Goal: Find specific page/section: Find specific page/section

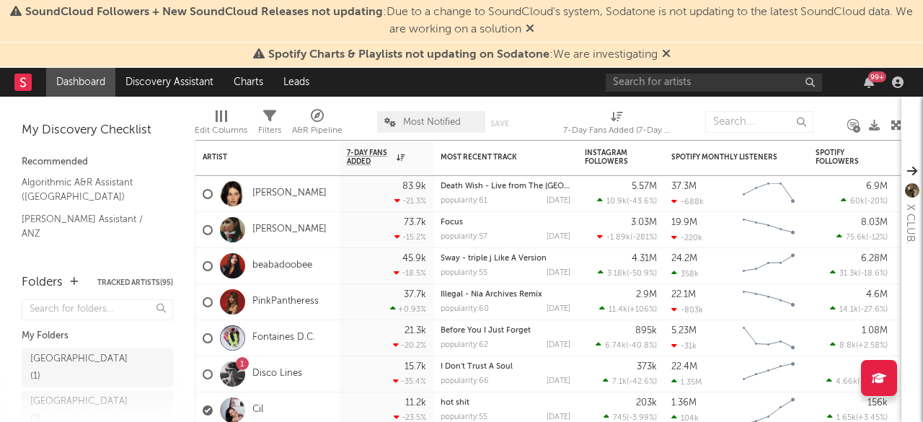
click at [666, 55] on icon at bounding box center [666, 54] width 9 height 12
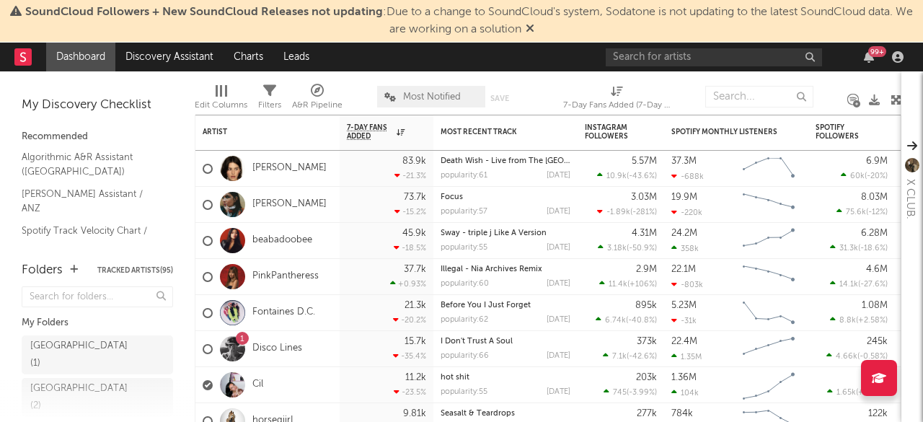
click at [534, 30] on icon at bounding box center [530, 28] width 9 height 12
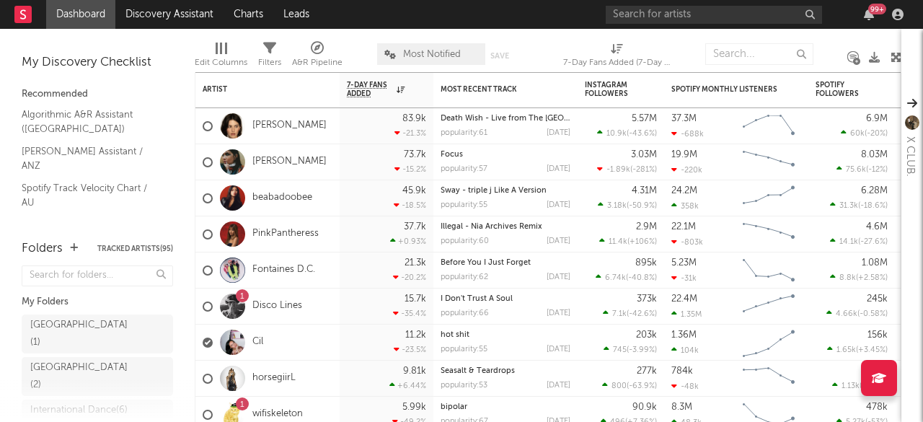
click at [541, 30] on div "Edit Columns Filters A&R Pipeline Most Notified Save Save as 7-Day Fans Added (…" at bounding box center [548, 50] width 707 height 43
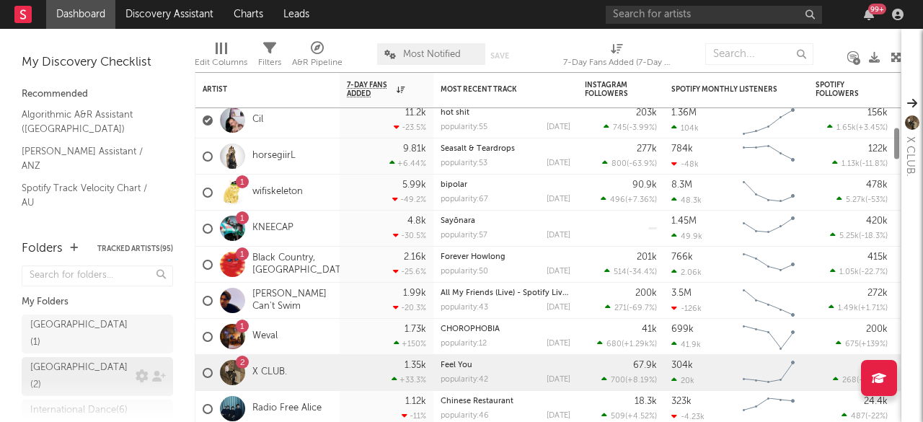
scroll to position [274, 0]
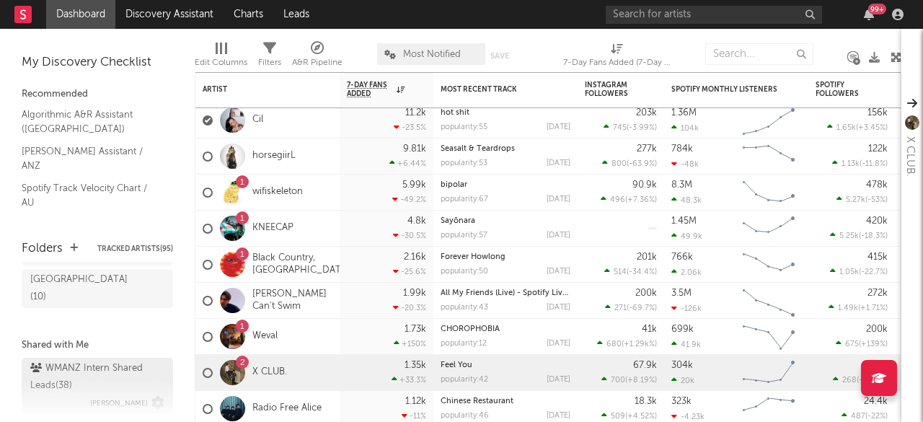
click at [72, 360] on div "WMANZ Intern Shared Leads ( 38 )" at bounding box center [95, 377] width 131 height 35
